Goal: Information Seeking & Learning: Learn about a topic

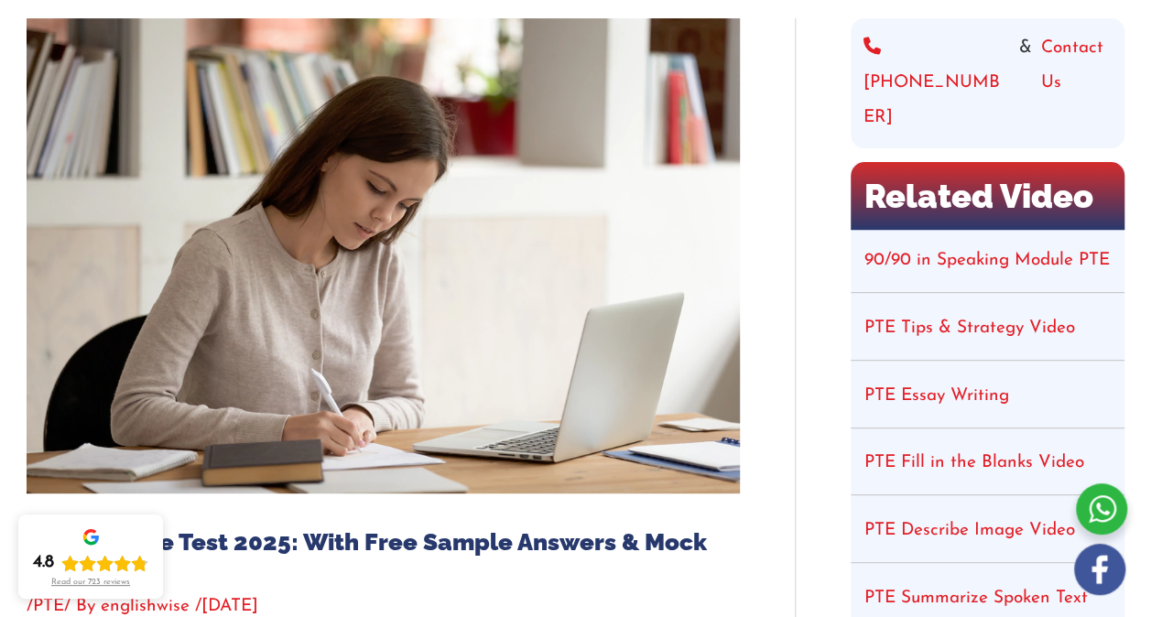
scroll to position [251, 0]
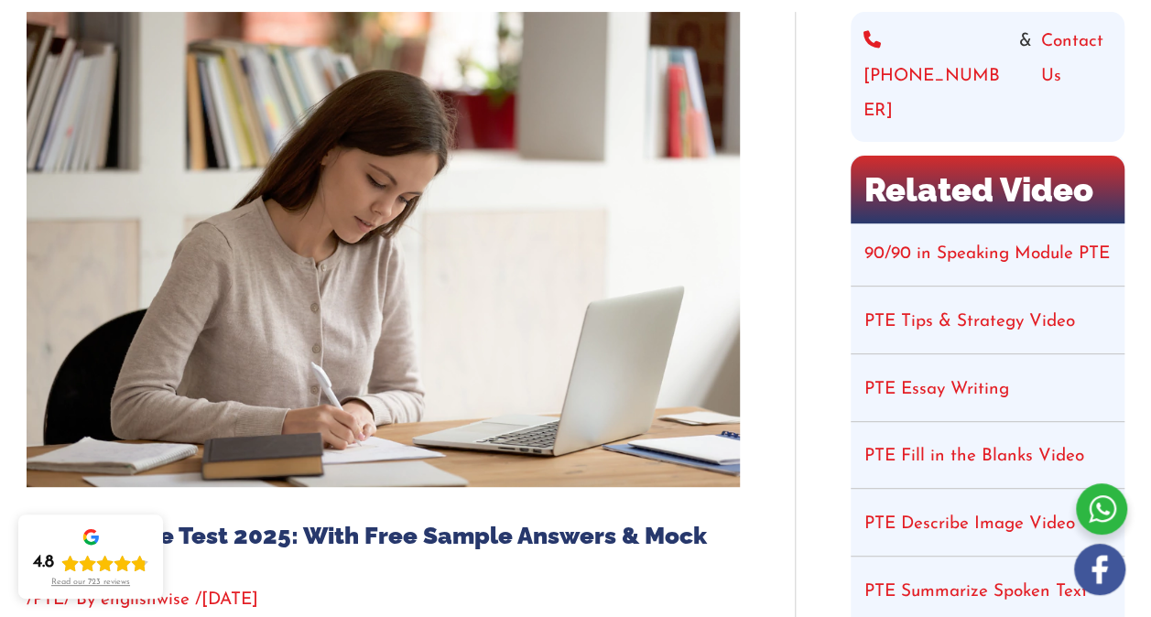
click at [989, 313] on link "PTE Tips & Strategy Video" at bounding box center [970, 321] width 211 height 17
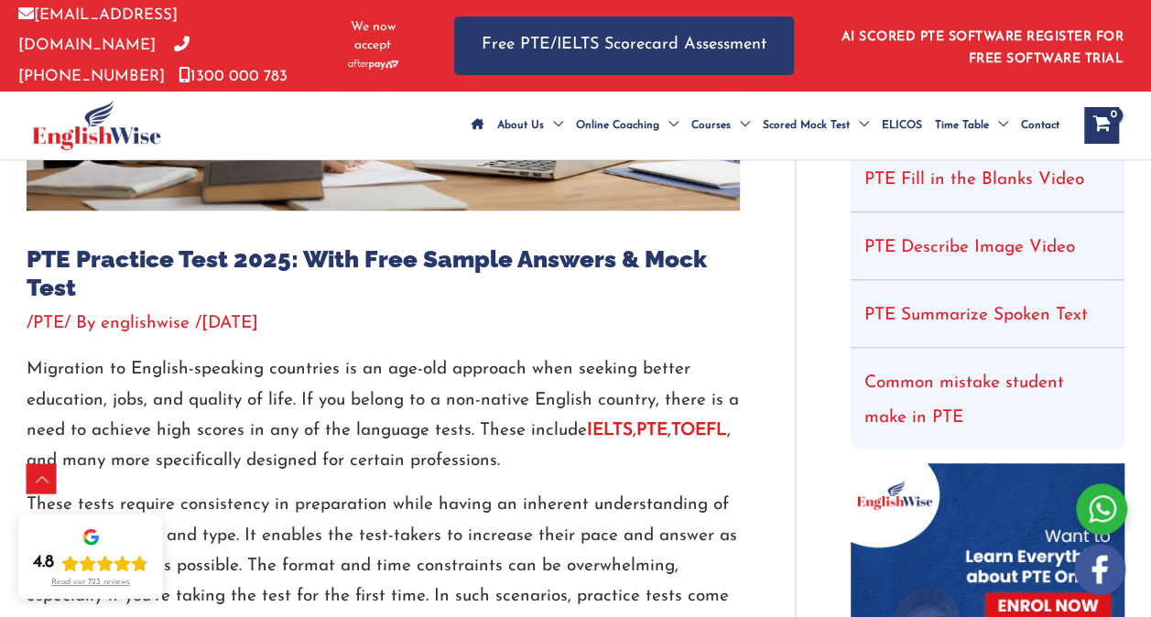
scroll to position [531, 0]
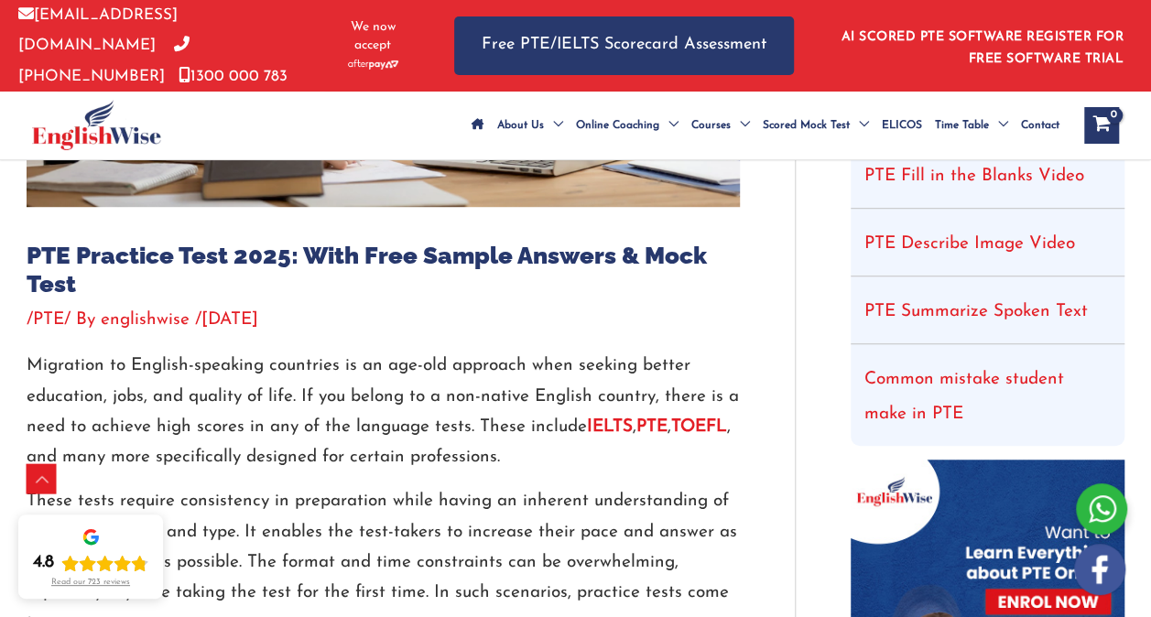
click at [1094, 379] on li "Common mistake student make in PTE" at bounding box center [988, 397] width 274 height 97
click at [1099, 374] on li "Common mistake student make in PTE" at bounding box center [988, 397] width 274 height 97
click at [1080, 365] on li "Common mistake student make in PTE" at bounding box center [988, 397] width 274 height 97
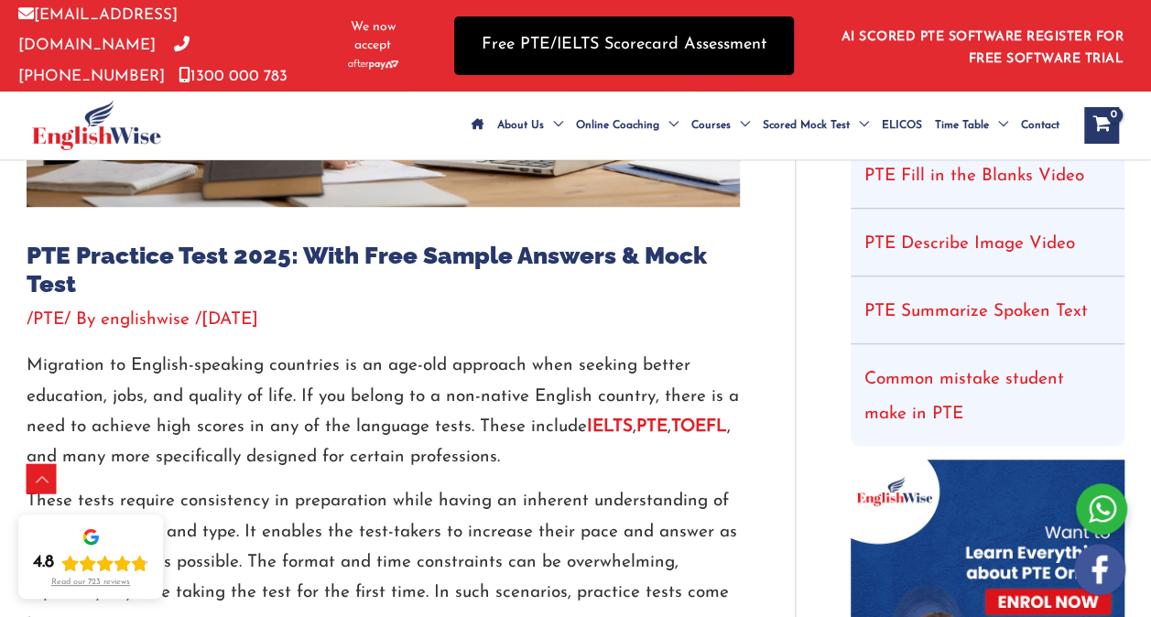
click at [718, 27] on link "Free PTE/IELTS Scorecard Assessment" at bounding box center [624, 45] width 340 height 58
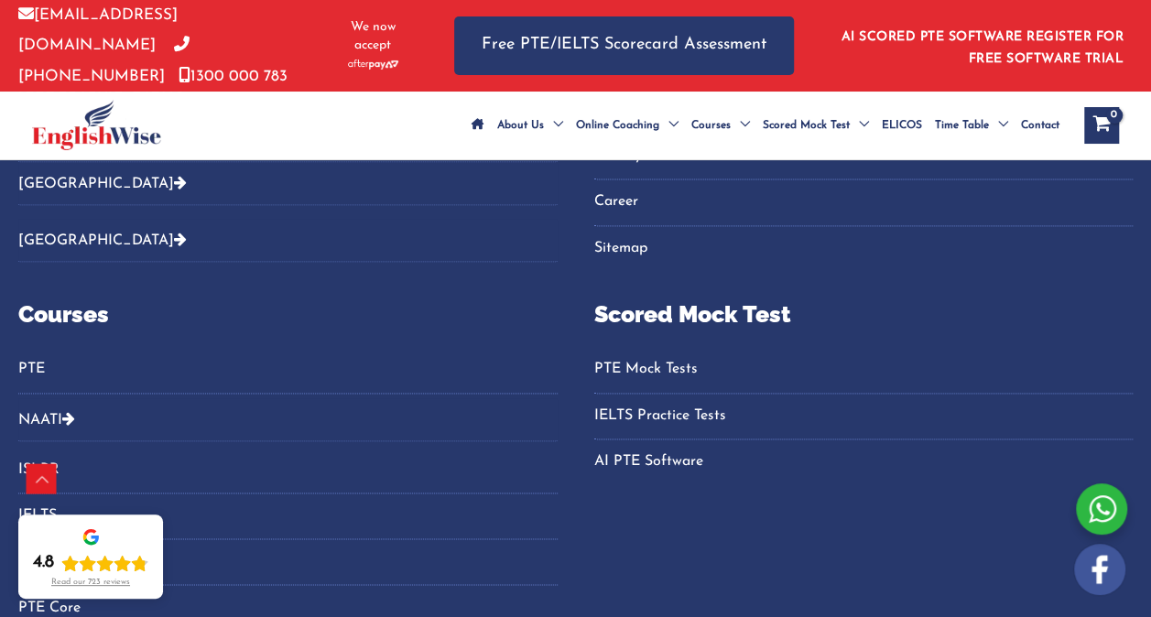
scroll to position [1180, 0]
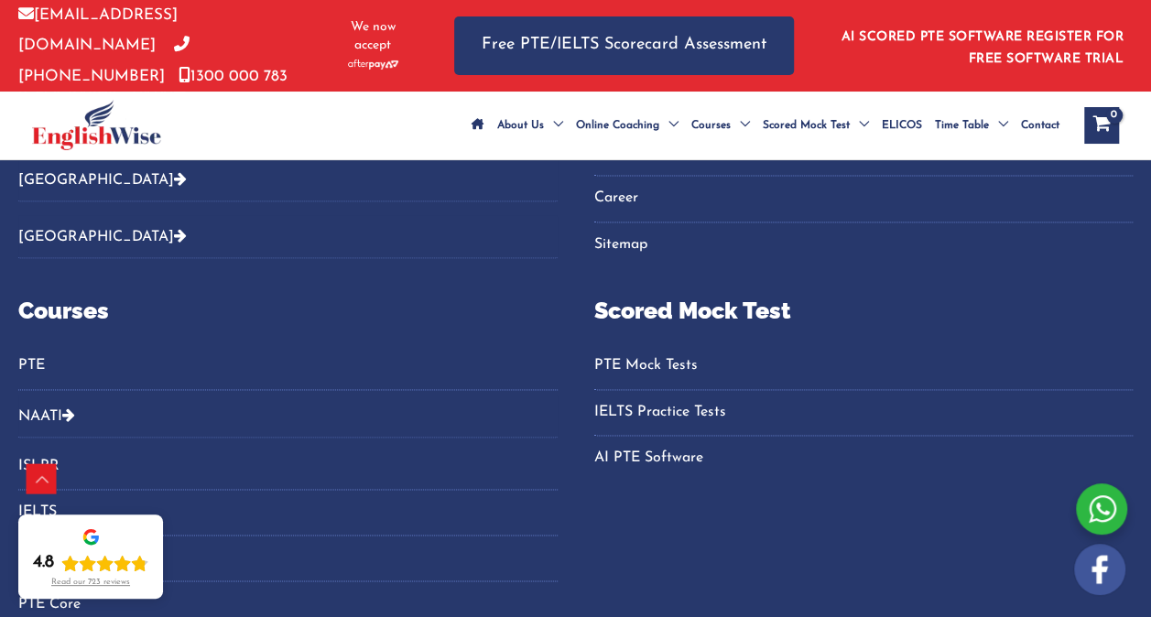
click at [718, 428] on link "IELTS Practice Tests" at bounding box center [863, 412] width 539 height 30
click at [678, 381] on link "PTE Mock Tests" at bounding box center [863, 366] width 539 height 30
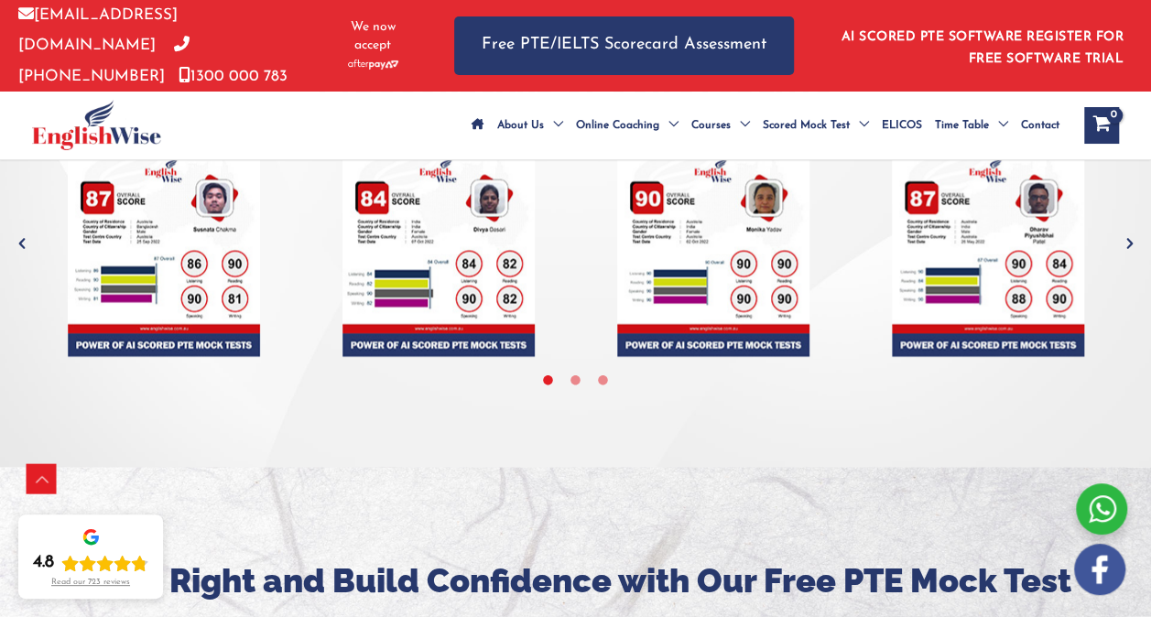
scroll to position [5222, 0]
